Goal: Communication & Community: Share content

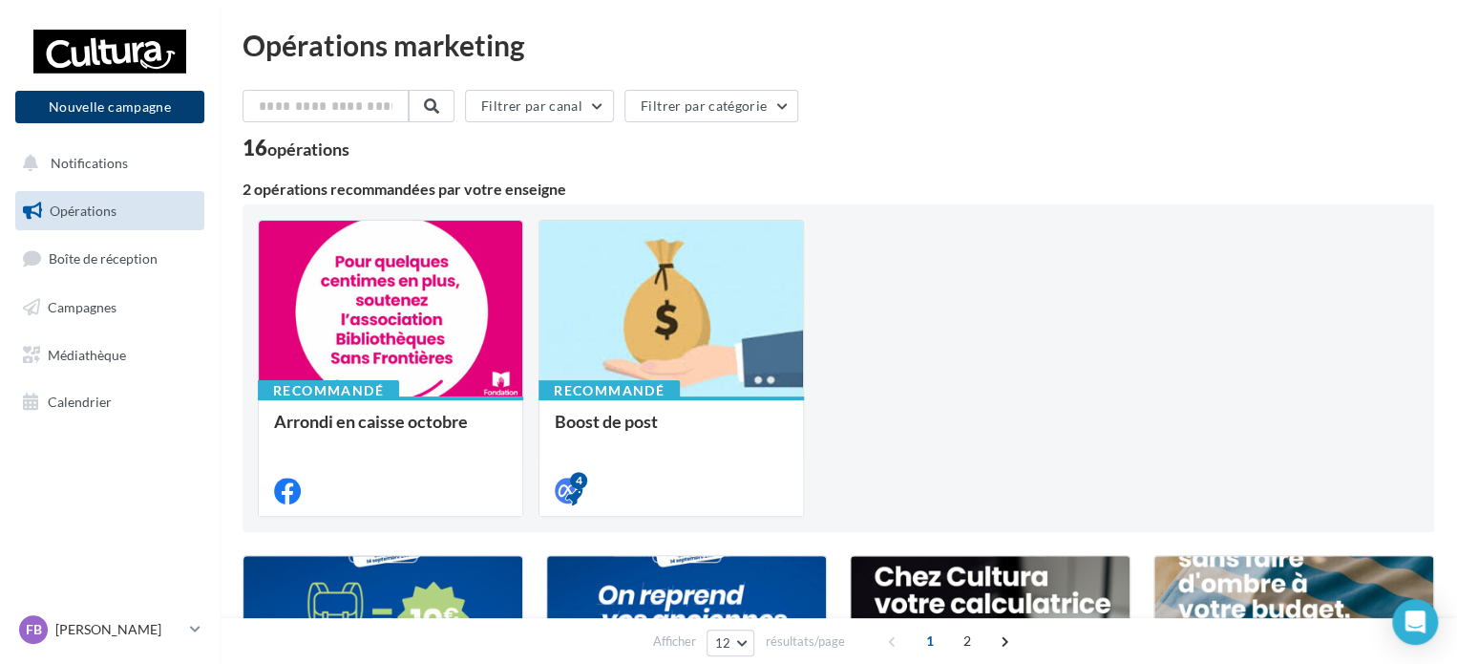
click at [75, 106] on button "Nouvelle campagne" at bounding box center [109, 107] width 189 height 32
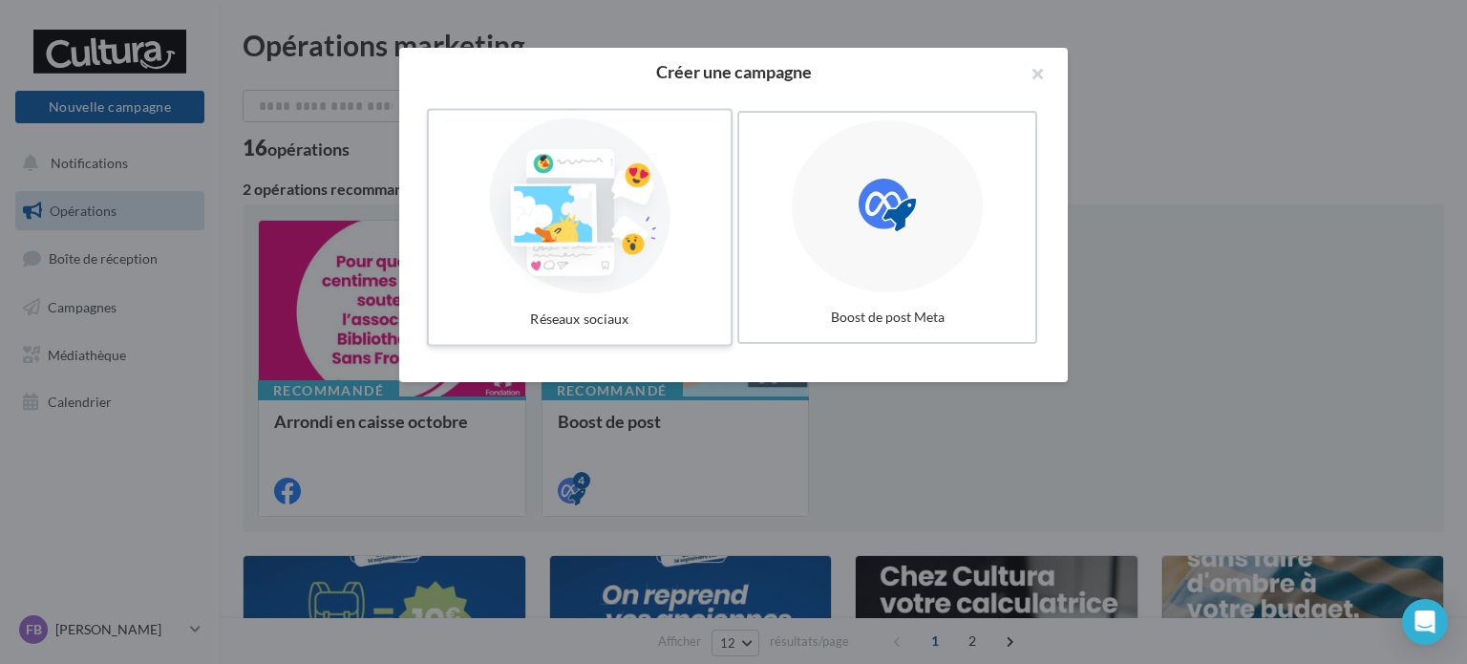
click at [642, 167] on div at bounding box center [579, 206] width 286 height 176
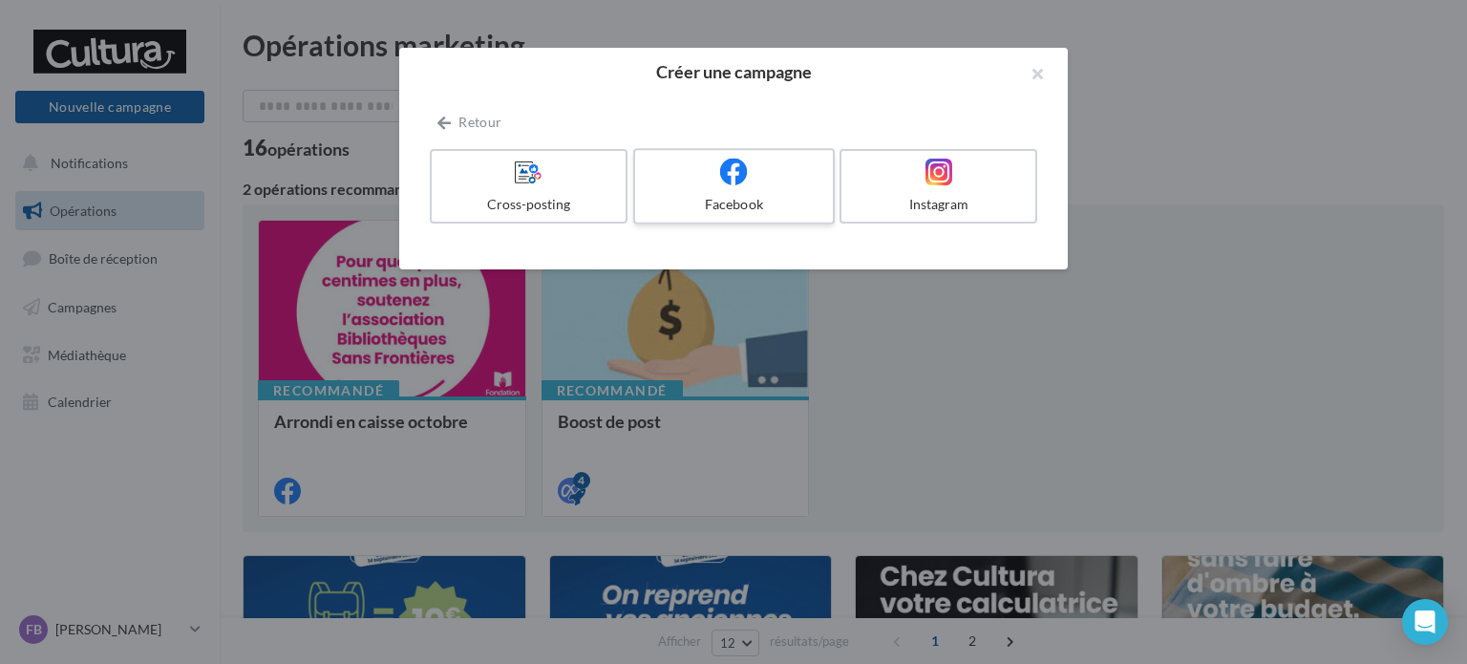
click at [739, 175] on icon at bounding box center [734, 172] width 28 height 28
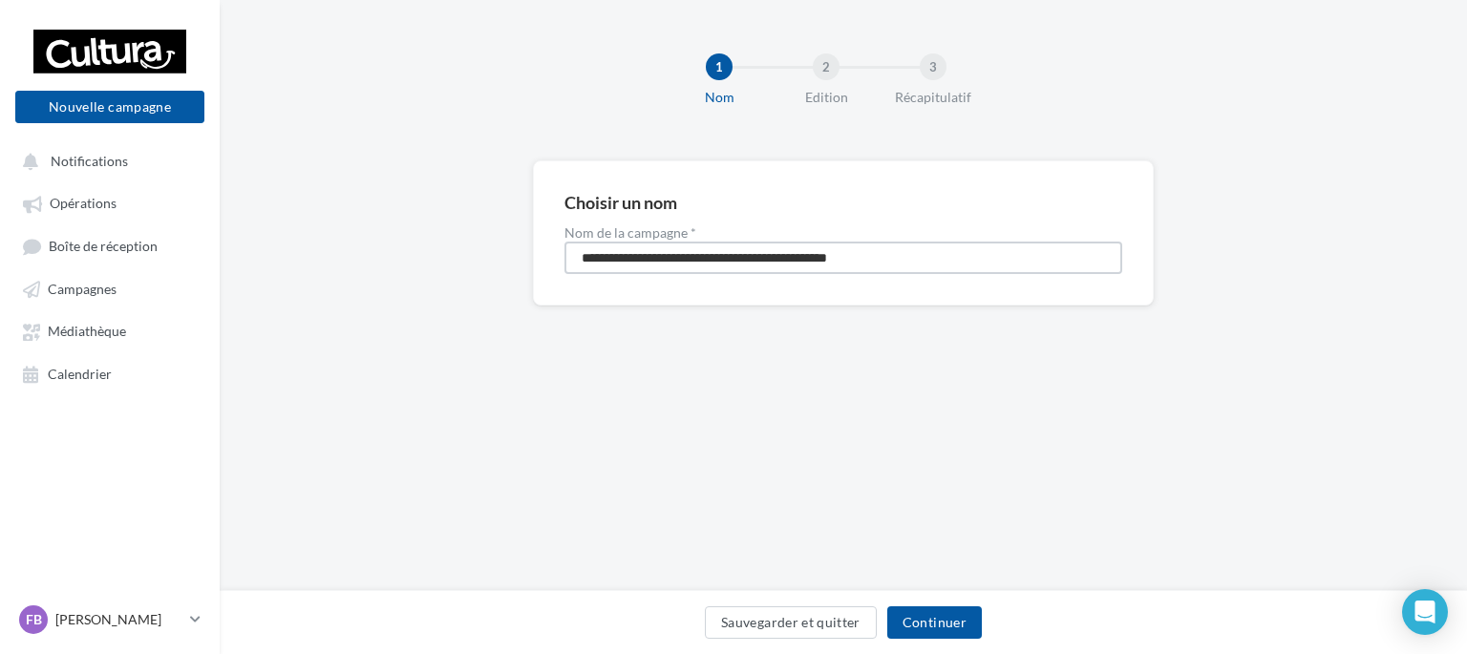
click at [875, 251] on input "**********" at bounding box center [843, 258] width 558 height 32
type input "******"
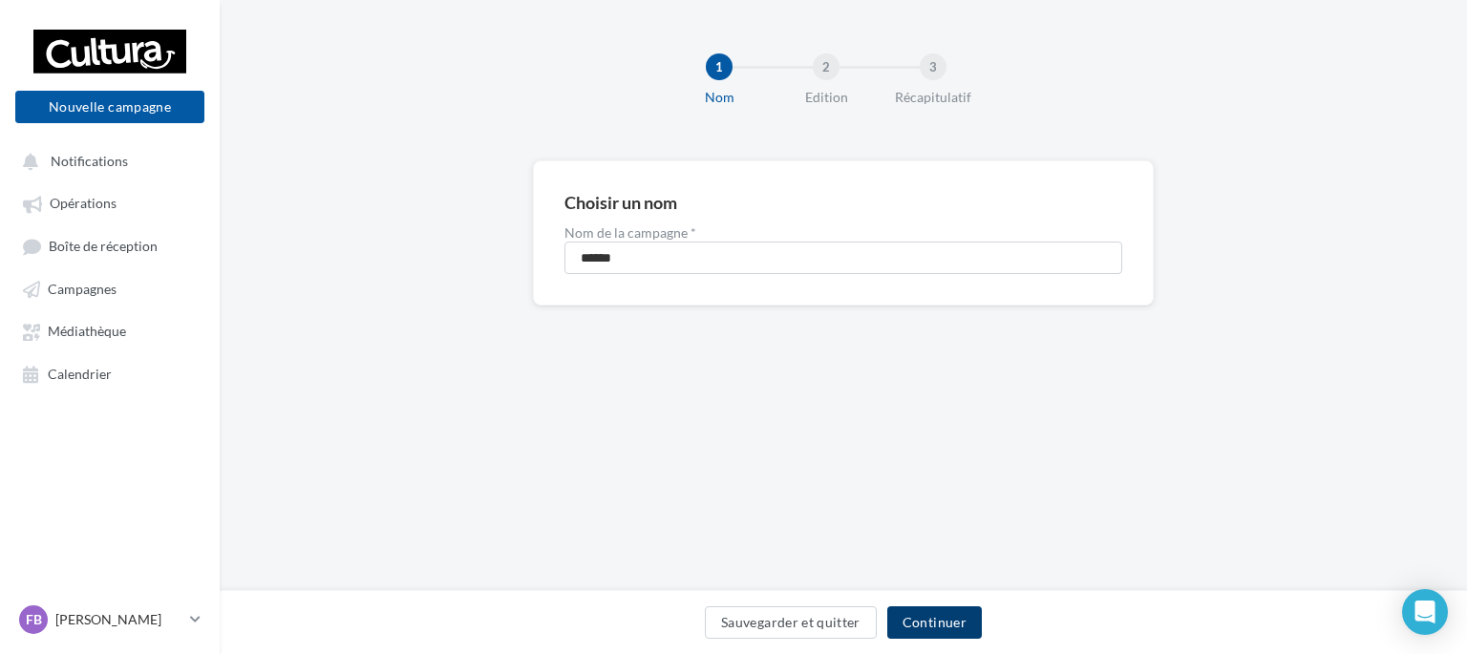
click at [940, 618] on button "Continuer" at bounding box center [934, 622] width 95 height 32
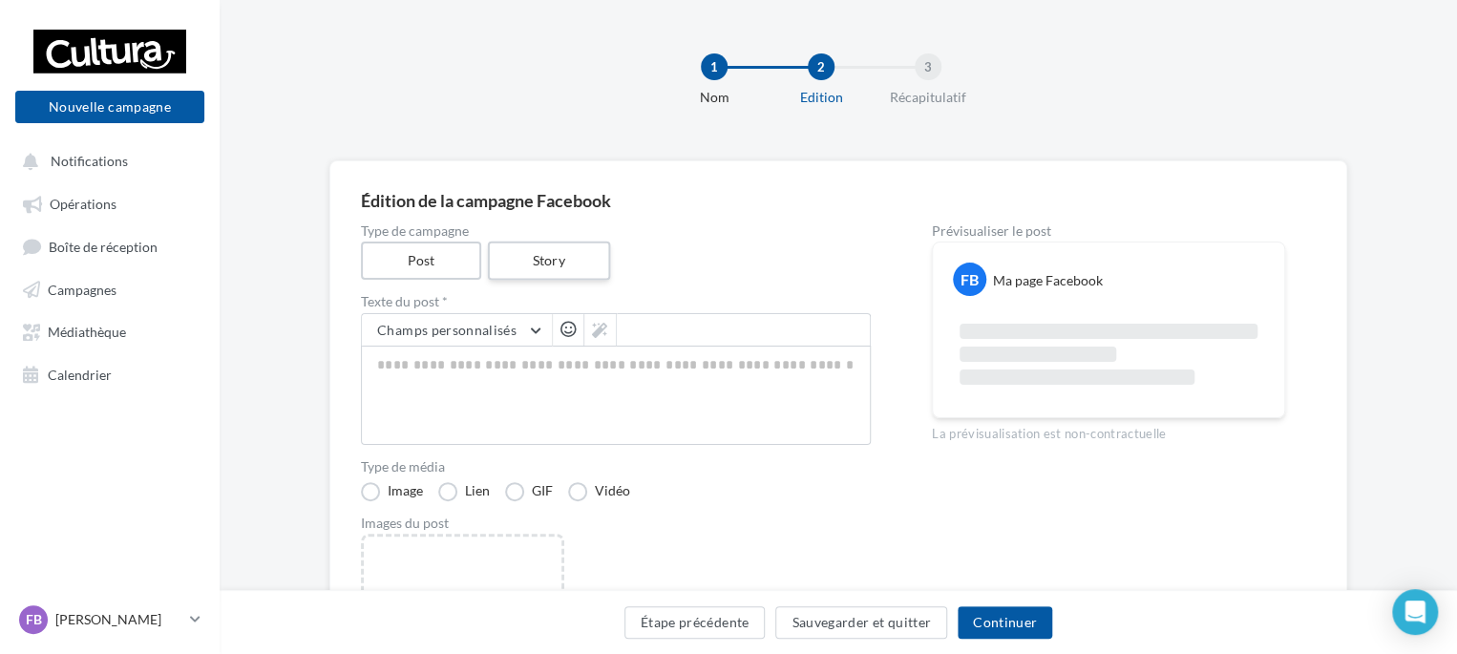
click at [548, 266] on label "Story" at bounding box center [548, 261] width 122 height 39
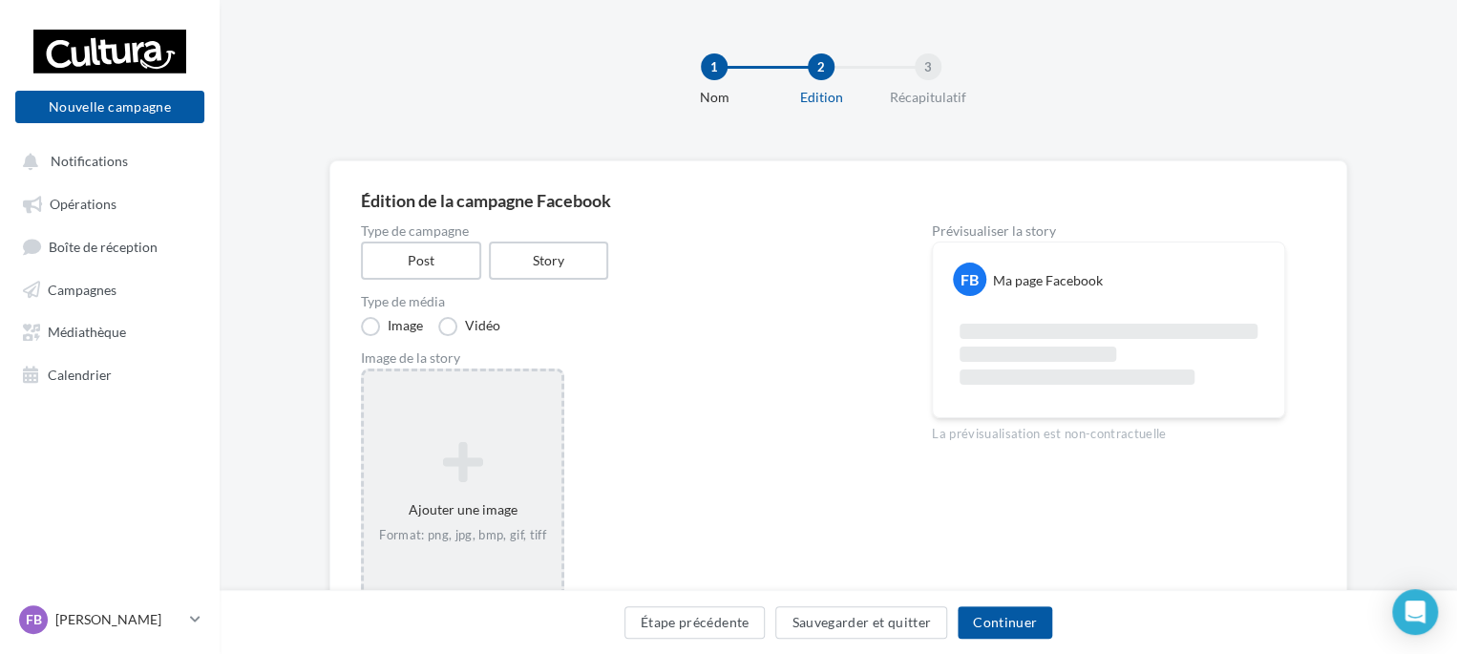
click at [479, 465] on icon at bounding box center [462, 462] width 182 height 46
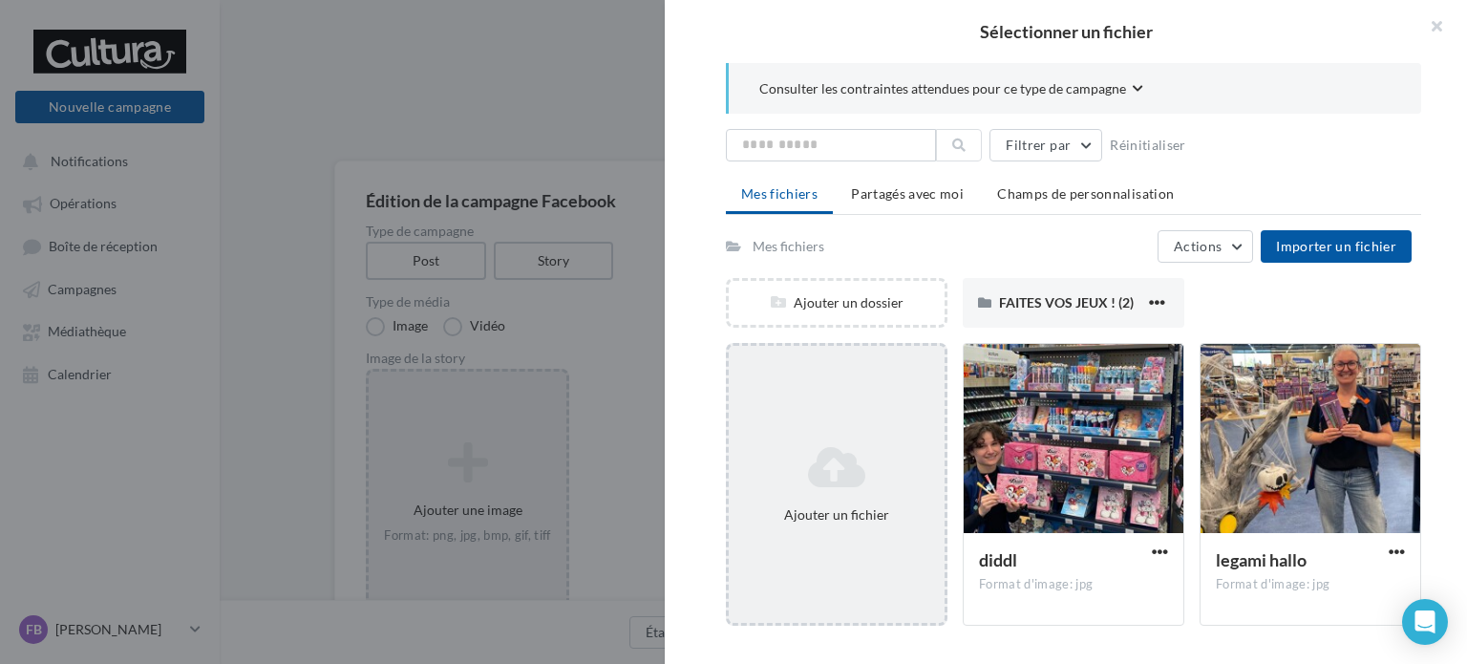
click at [783, 467] on icon at bounding box center [836, 467] width 201 height 46
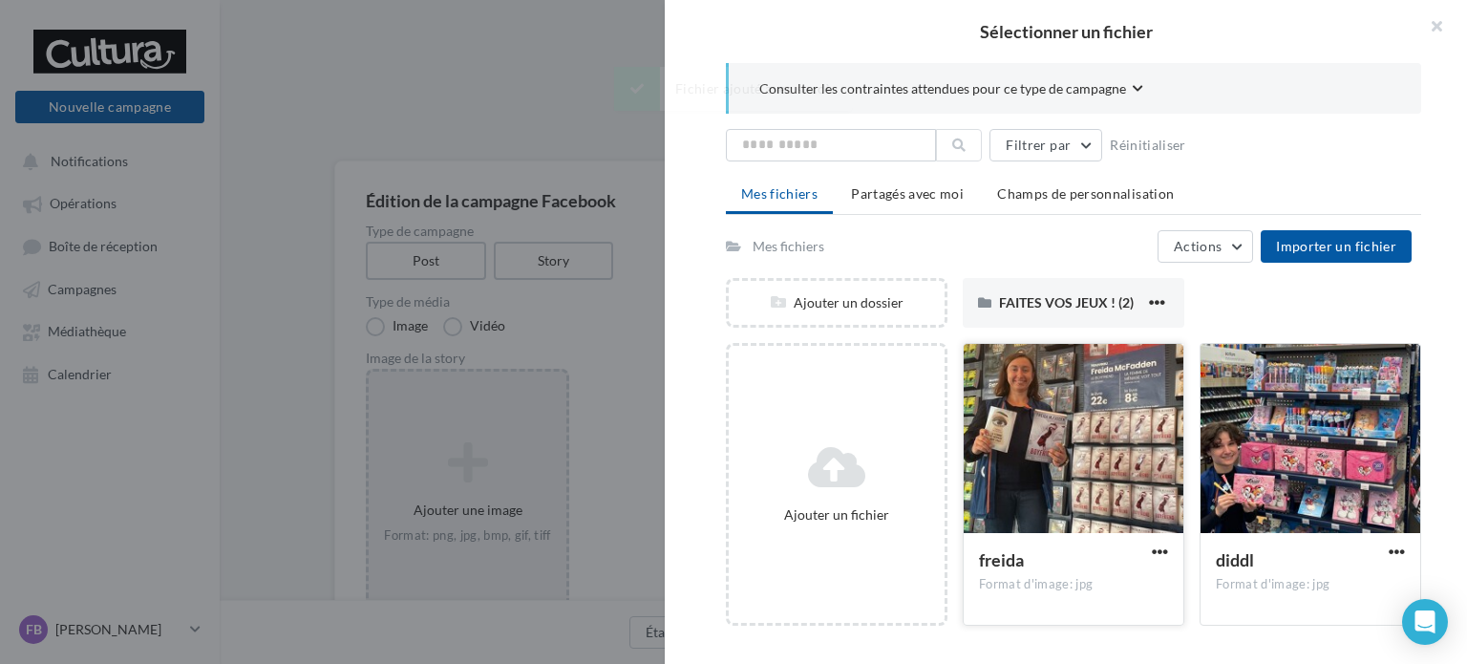
click at [1067, 482] on div at bounding box center [1073, 439] width 220 height 191
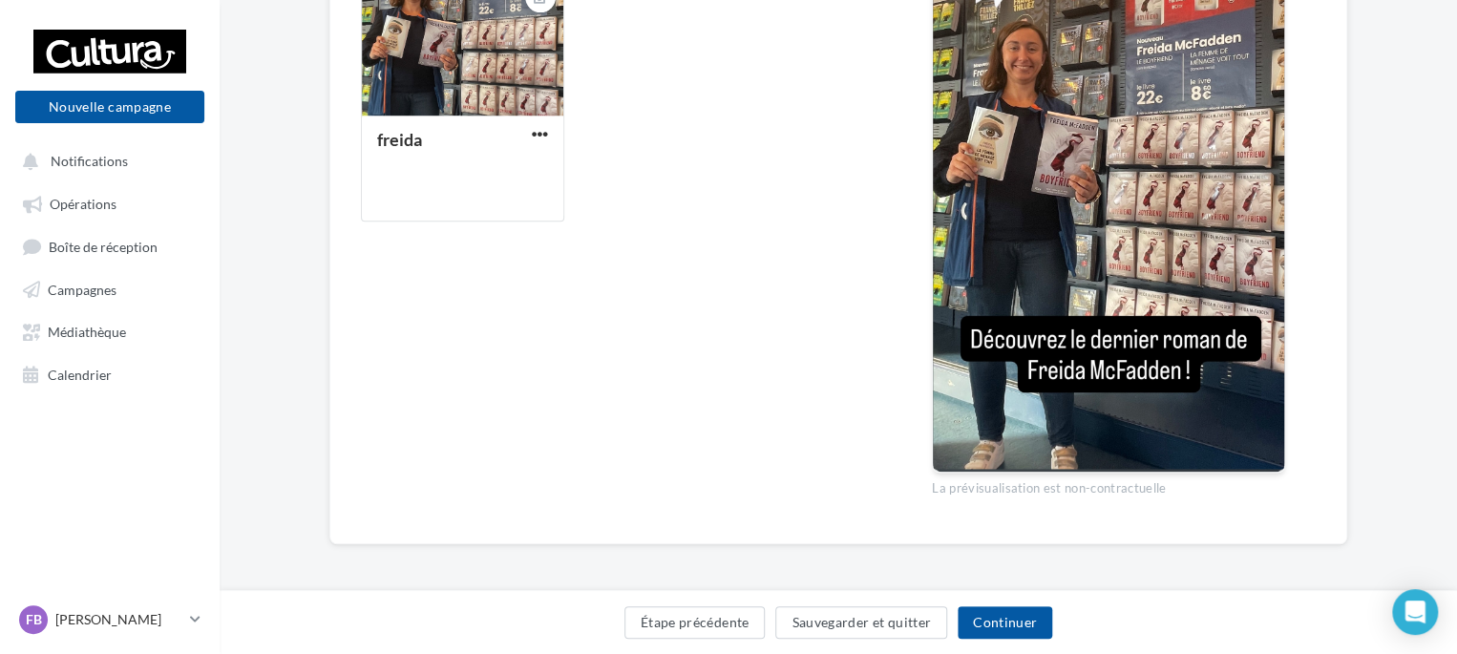
scroll to position [398, 0]
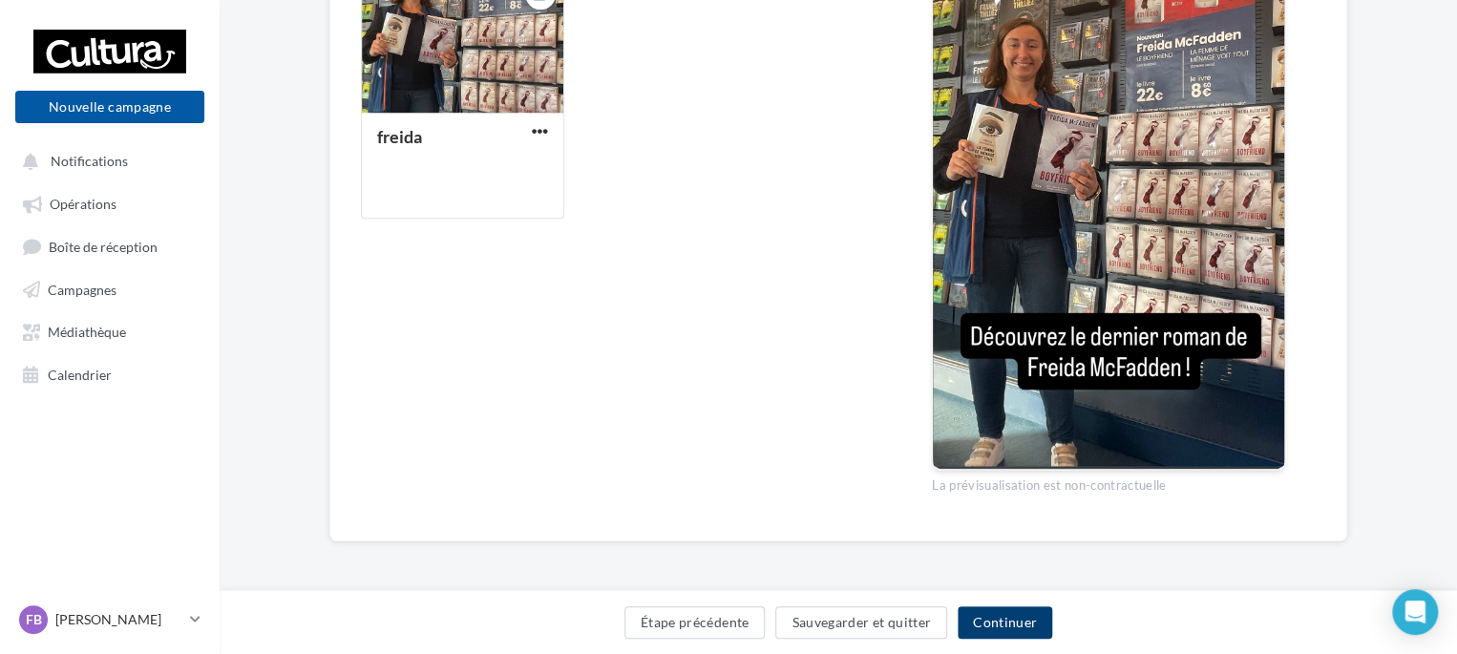
click at [1016, 624] on button "Continuer" at bounding box center [1005, 622] width 95 height 32
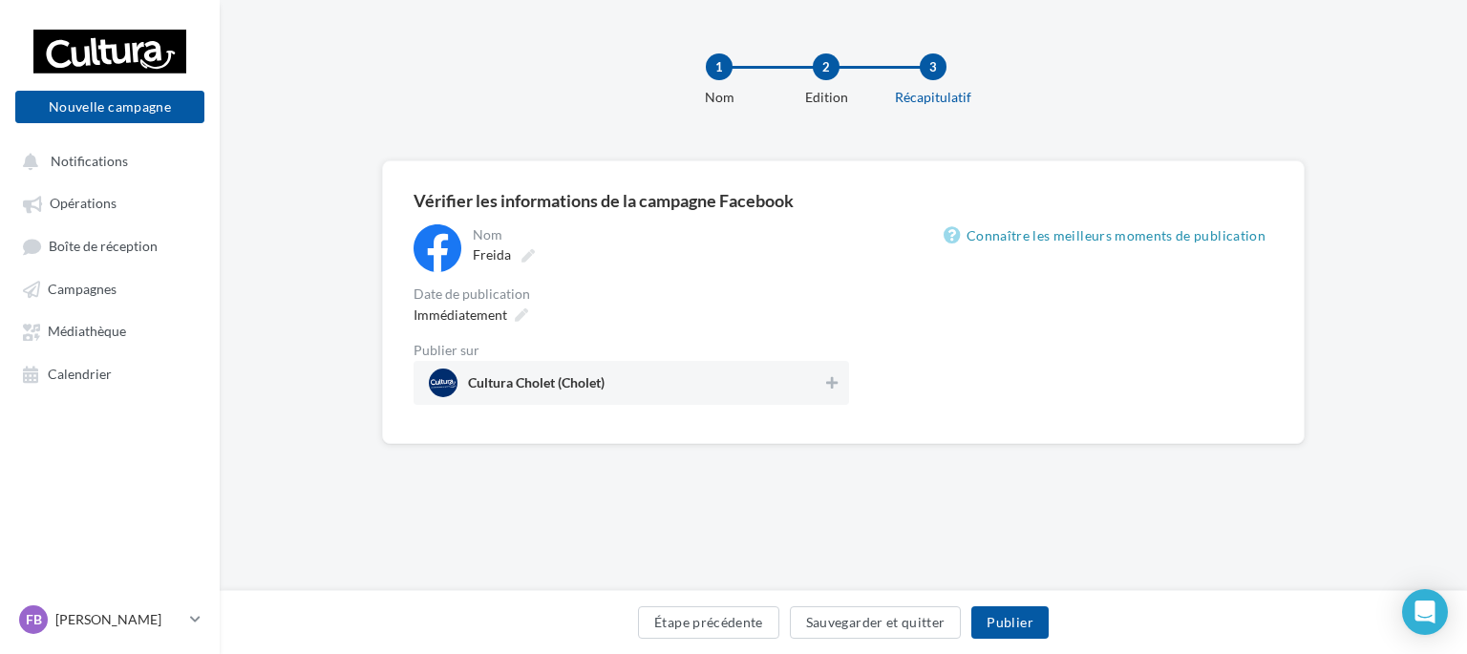
click at [697, 250] on div "Freida" at bounding box center [659, 255] width 372 height 27
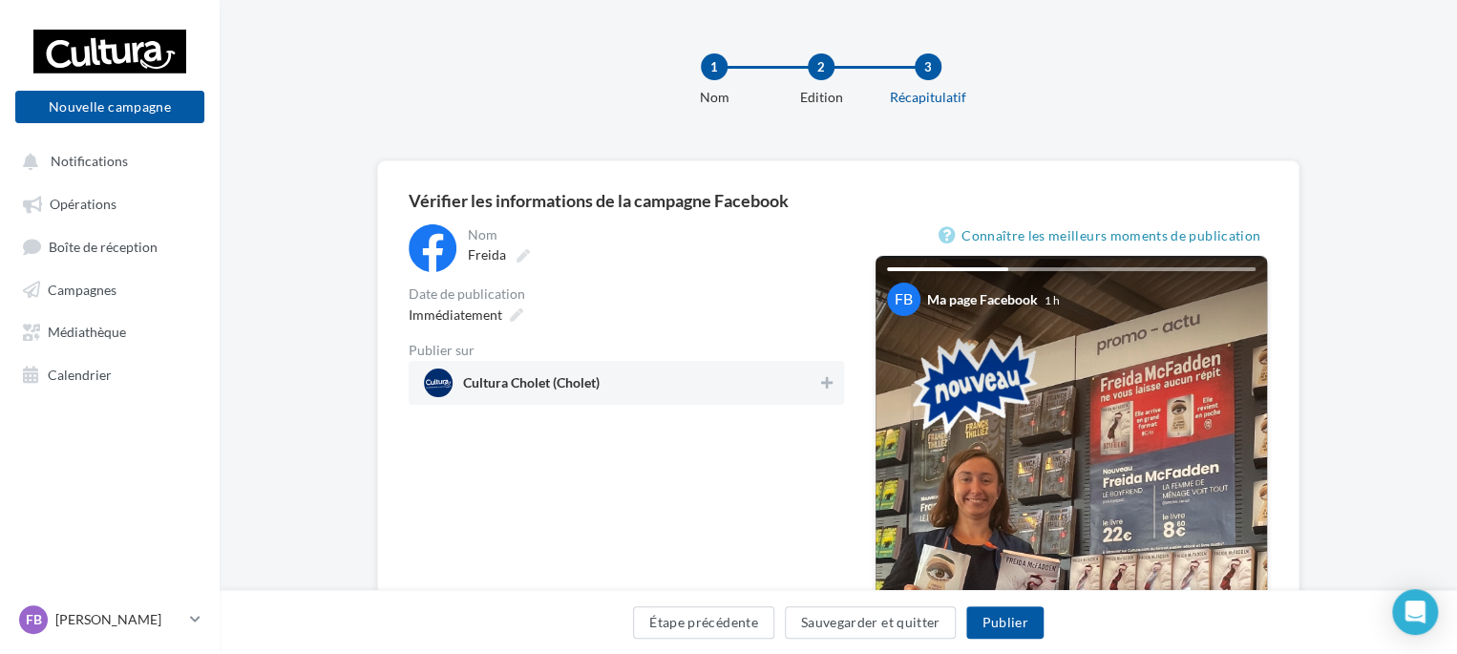
click at [678, 392] on span "Cultura Cholet (Cholet)" at bounding box center [620, 383] width 393 height 29
click at [1029, 646] on div "Étape précédente Sauvegarder et quitter Publier" at bounding box center [839, 622] width 1238 height 64
click at [1007, 625] on button "Publier" at bounding box center [1004, 622] width 76 height 32
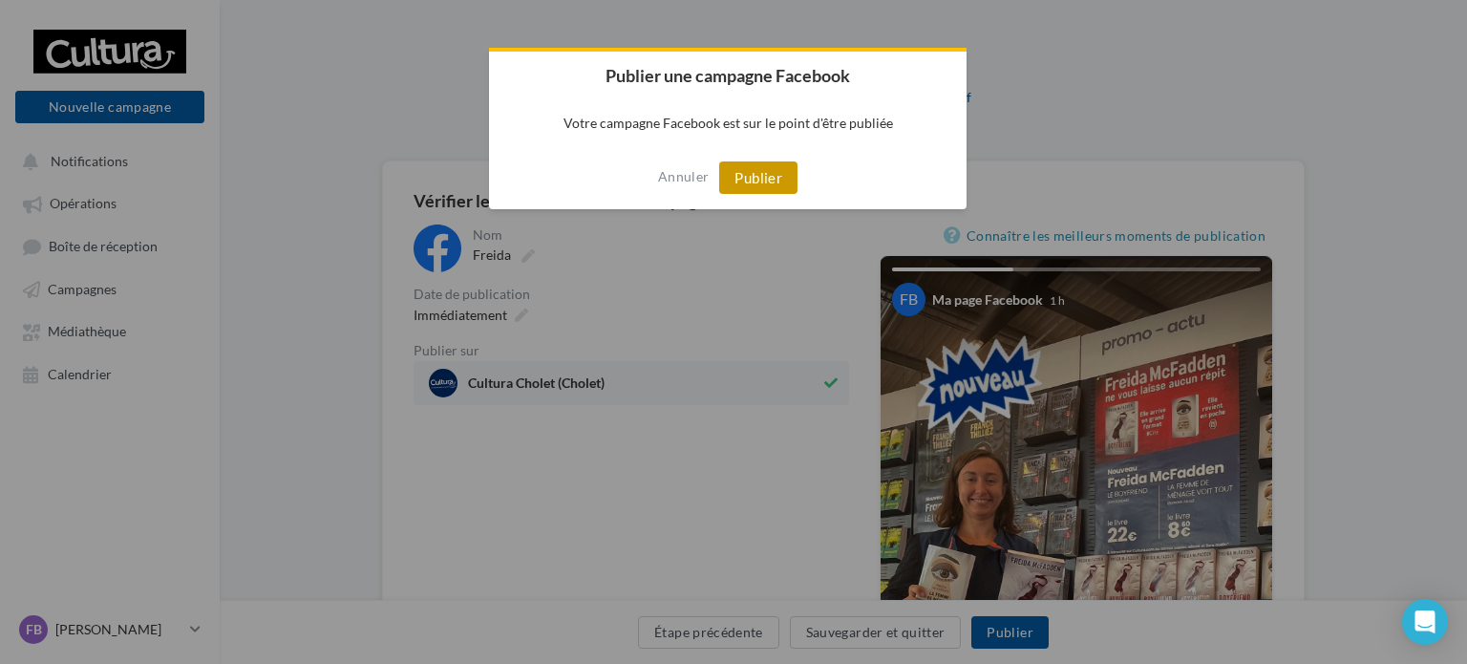
click at [757, 167] on button "Publier" at bounding box center [758, 177] width 78 height 32
